Goal: Obtain resource: Obtain resource

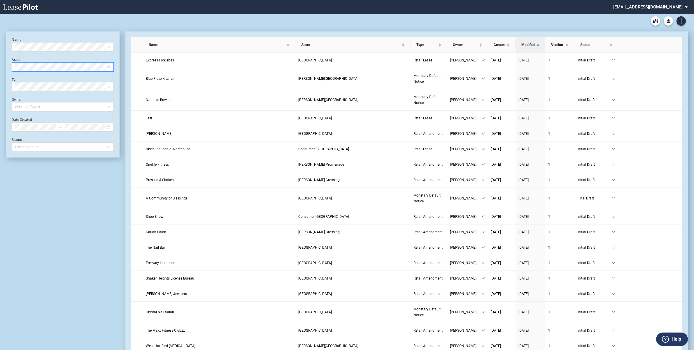
click at [110, 66] on span at bounding box center [62, 67] width 95 height 9
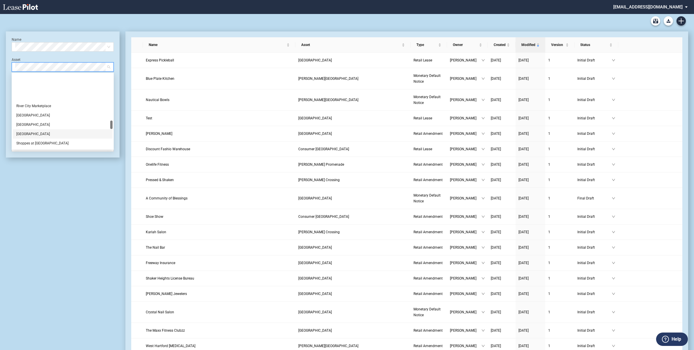
scroll to position [401, 0]
click at [30, 136] on div "[GEOGRAPHIC_DATA]" at bounding box center [62, 135] width 93 height 6
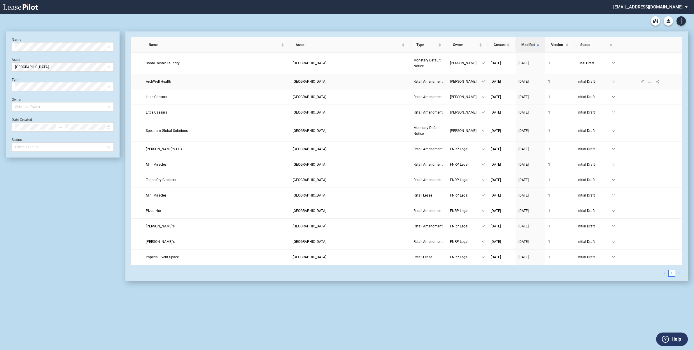
click at [252, 81] on link "ArchWell Health" at bounding box center [216, 82] width 141 height 6
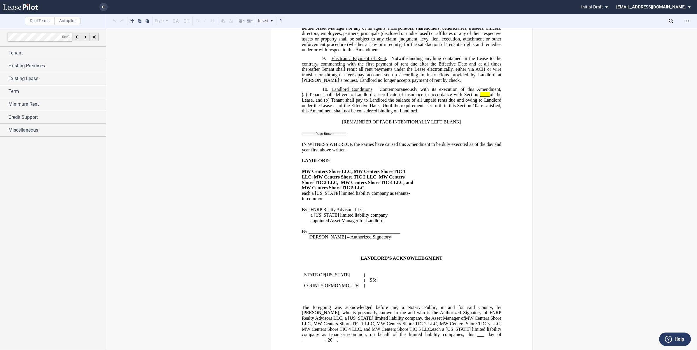
scroll to position [547, 0]
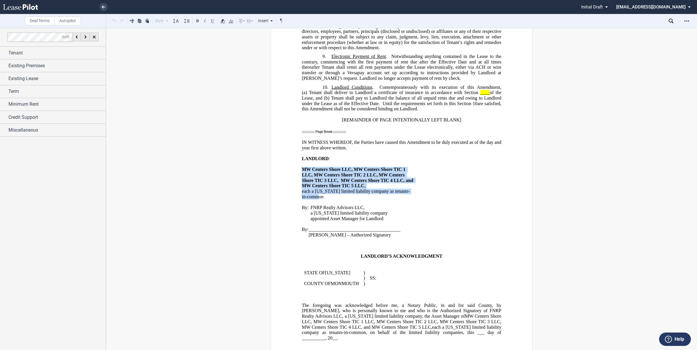
drag, startPoint x: 301, startPoint y: 159, endPoint x: 318, endPoint y: 185, distance: 31.6
click at [318, 185] on td "﻿ MW Centers Shore LLC, MW Centers Shore TIC 1 LLC, MW Centers Shore TIC 2 LLC,…" at bounding box center [358, 180] width 112 height 38
drag, startPoint x: 318, startPoint y: 185, endPoint x: 308, endPoint y: 168, distance: 19.6
copy td "MW Centers Shore LLC, MW Centers Shore TIC 1 LLC, MW Centers Shore TIC 2 LLC, M…"
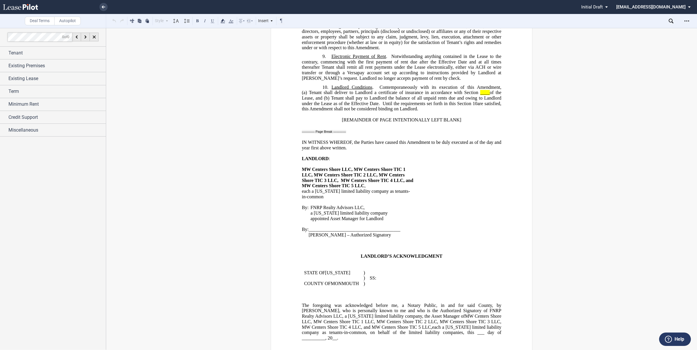
click at [266, 203] on div "﻿ ﻿ ﻿ ﻿ ﻿ AMENDMENT TO LEASE ﻿ This ﻿ ﻿ ﻿ ﻿ AMENDMENT TO LEASE (this “ Amendmen…" at bounding box center [401, 112] width 591 height 1224
drag, startPoint x: 299, startPoint y: 196, endPoint x: 381, endPoint y: 206, distance: 82.8
click at [381, 206] on div "﻿ ﻿ ﻿ ﻿ ﻿ AMENDMENT TO LEASE ﻿ This ﻿ ﻿ ﻿ ﻿ AMENDMENT TO LEASE (this “ Amendmen…" at bounding box center [402, 173] width 262 height 1346
drag, startPoint x: 381, startPoint y: 206, endPoint x: 335, endPoint y: 201, distance: 46.0
copy div "By: FNRP Realty Advisors LLC, a Delaware limited liability company its appointe…"
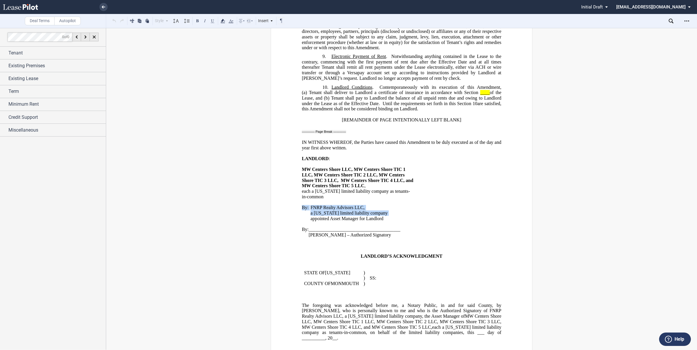
copy div "By: FNRP Realty Advisors LLC, a Delaware limited liability company its appointe…"
click at [329, 222] on p "﻿" at bounding box center [401, 225] width 199 height 6
drag, startPoint x: 292, startPoint y: 195, endPoint x: 384, endPoint y: 206, distance: 92.2
click at [384, 206] on div "﻿ ﻿ ﻿ ﻿ ﻿ AMENDMENT TO LEASE ﻿ This ﻿ ﻿ ﻿ ﻿ AMENDMENT TO LEASE (this “ Amendmen…" at bounding box center [402, 173] width 262 height 1346
drag, startPoint x: 384, startPoint y: 206, endPoint x: 353, endPoint y: 202, distance: 31.2
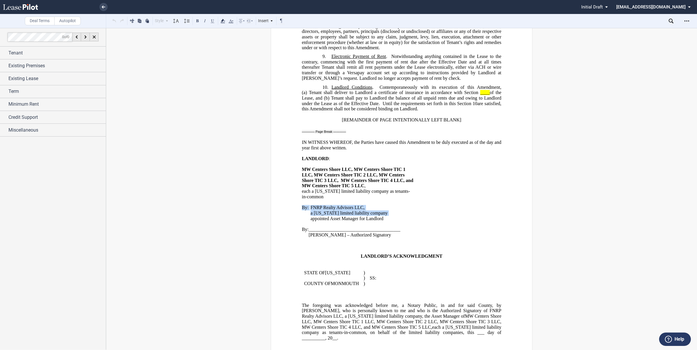
copy div "By: FNRP Realty Advisors LLC, a Delaware limited liability company its appointe…"
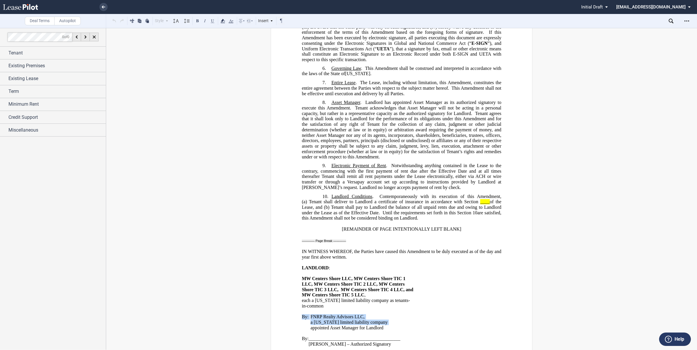
drag, startPoint x: 314, startPoint y: 190, endPoint x: 439, endPoint y: 210, distance: 126.8
click at [439, 210] on p "10. Landlord Conditions . Contemporaneously with its execution of this Amendmen…" at bounding box center [401, 207] width 199 height 27
drag, startPoint x: 378, startPoint y: 192, endPoint x: 326, endPoint y: 190, distance: 51.9
click at [326, 194] on span "10." at bounding box center [325, 196] width 6 height 5
drag, startPoint x: 319, startPoint y: 189, endPoint x: 429, endPoint y: 212, distance: 112.3
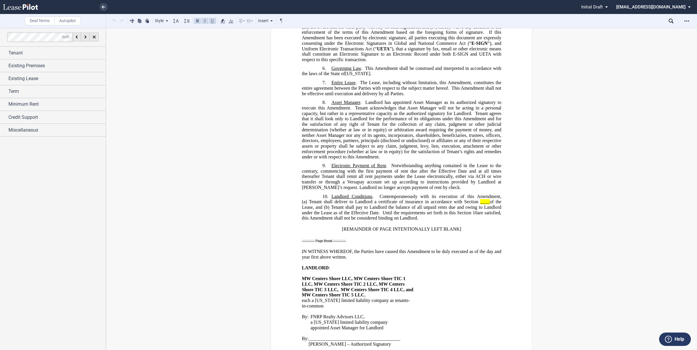
click at [429, 212] on p "10. Landlord Conditions . Contemporaneously with its execution of this Amendmen…" at bounding box center [401, 207] width 199 height 27
drag, startPoint x: 429, startPoint y: 212, endPoint x: 396, endPoint y: 197, distance: 36.3
drag, startPoint x: 396, startPoint y: 197, endPoint x: 384, endPoint y: 212, distance: 20.1
click at [382, 212] on span "are satisfied, this Amendment shall not be considered binding on Landlord." at bounding box center [402, 215] width 201 height 10
drag, startPoint x: 417, startPoint y: 211, endPoint x: 320, endPoint y: 189, distance: 100.1
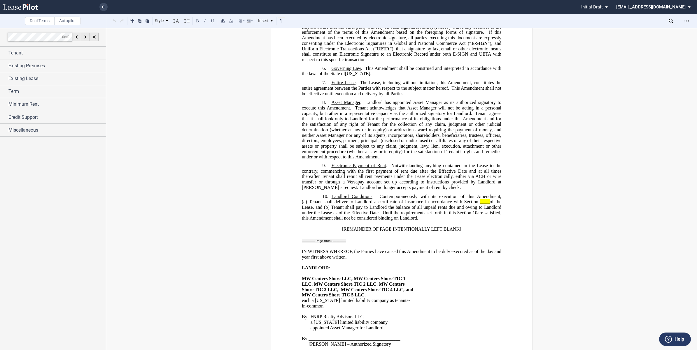
click at [320, 194] on p "10. Landlord Conditions . Contemporaneously with its execution of this Amendmen…" at bounding box center [401, 207] width 199 height 27
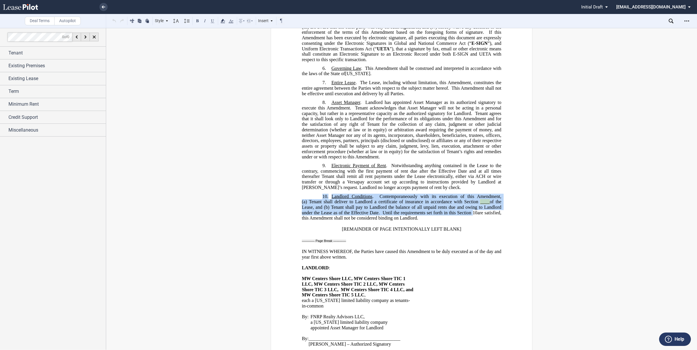
drag, startPoint x: 320, startPoint y: 189, endPoint x: 349, endPoint y: 199, distance: 30.4
copy p "10. Landlord Conditions . Contemporaneously with its execution of this Amendmen…"
click at [368, 228] on div "﻿ ﻿ ﻿ ﻿ ﻿ AMENDMENT TO LEASE ﻿ This ﻿ ﻿ ﻿ ﻿ AMENDMENT TO LEASE (this “ Amendmen…" at bounding box center [401, 200] width 199 height 1141
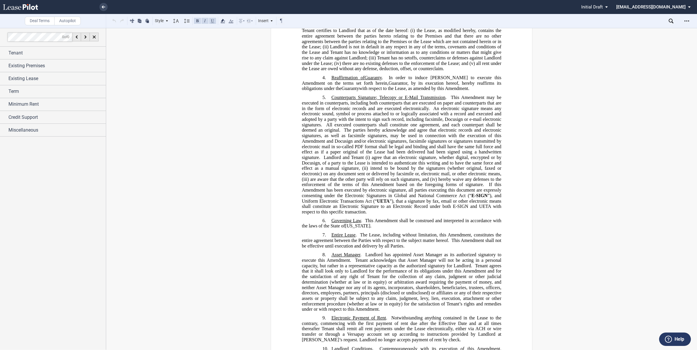
scroll to position [291, 0]
